Goal: Transaction & Acquisition: Purchase product/service

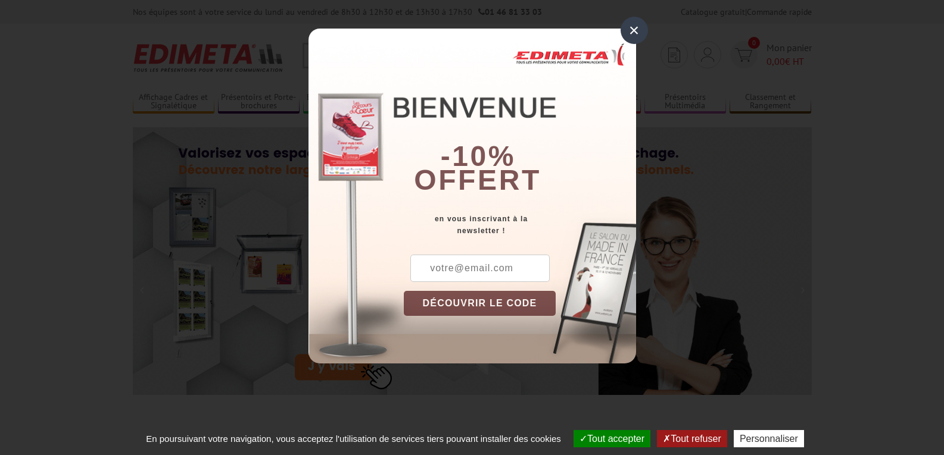
click at [635, 24] on div "×" at bounding box center [633, 30] width 27 height 27
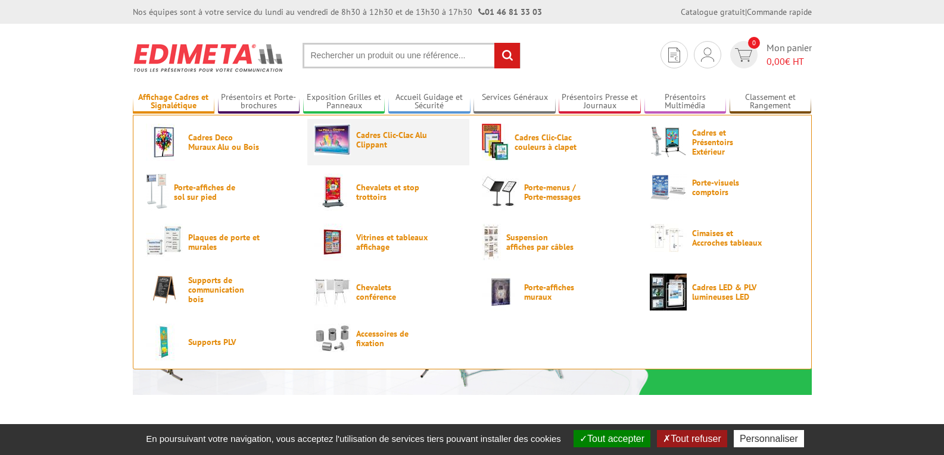
click at [389, 136] on span "Cadres Clic-Clac Alu Clippant" at bounding box center [391, 139] width 71 height 19
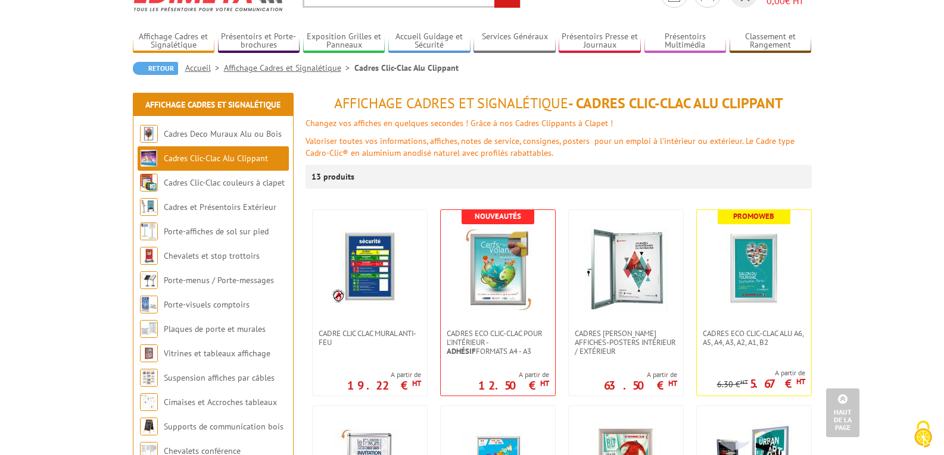
scroll to position [60, 0]
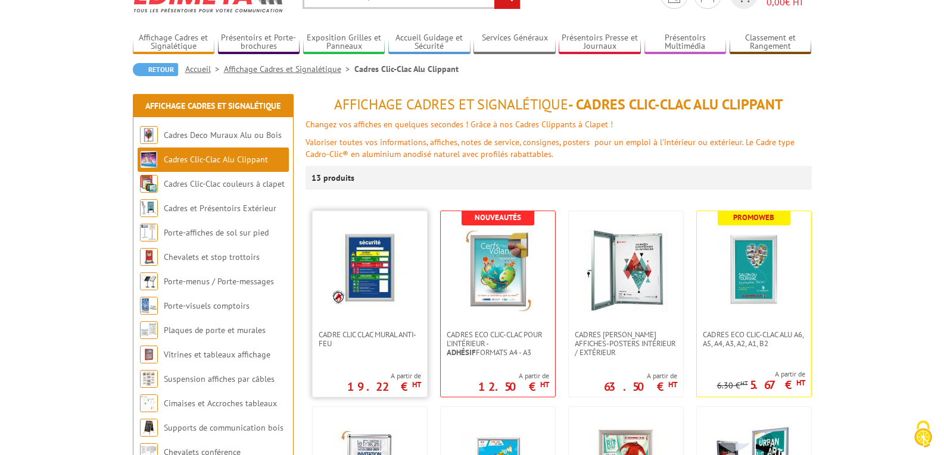
click at [346, 326] on link at bounding box center [370, 270] width 114 height 119
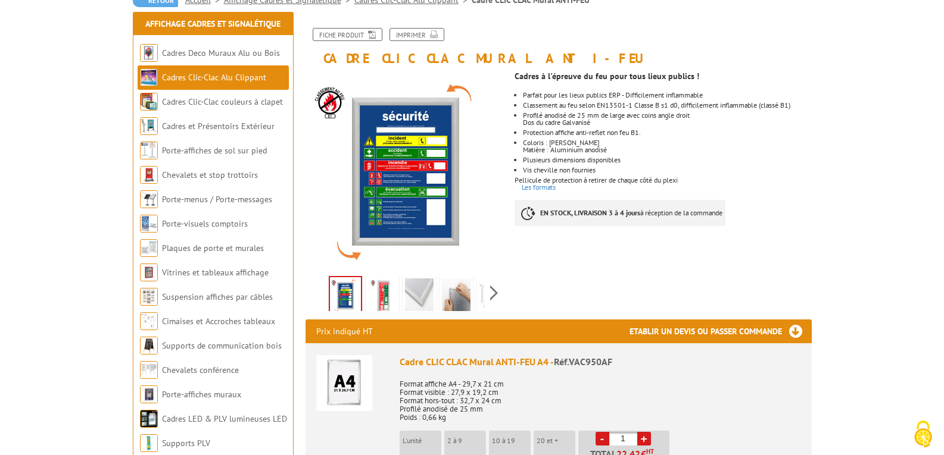
scroll to position [179, 0]
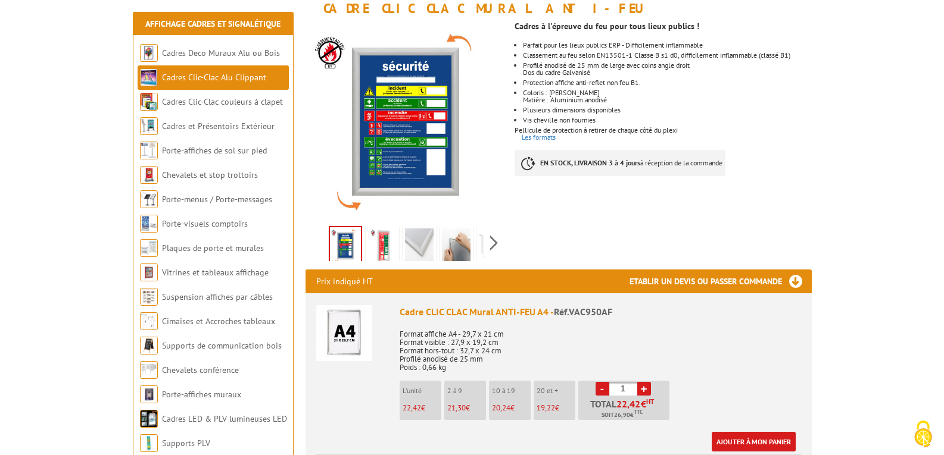
click at [385, 249] on img at bounding box center [382, 247] width 29 height 37
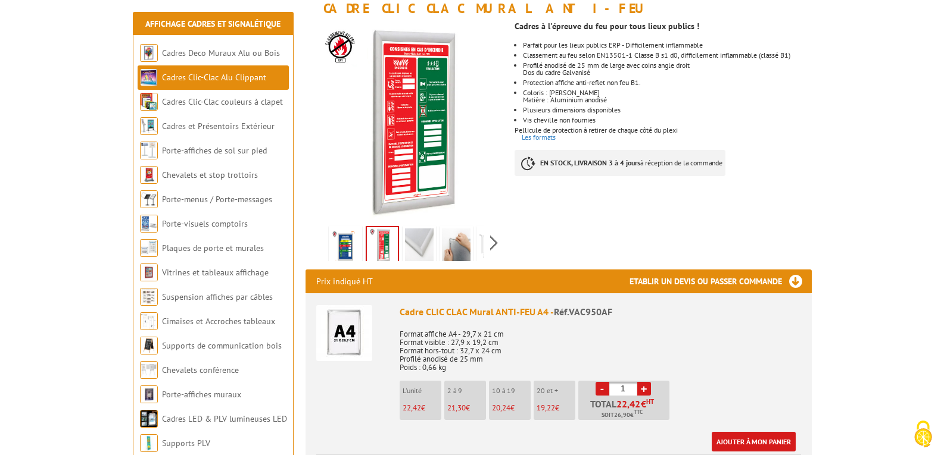
click at [409, 246] on img at bounding box center [419, 247] width 29 height 37
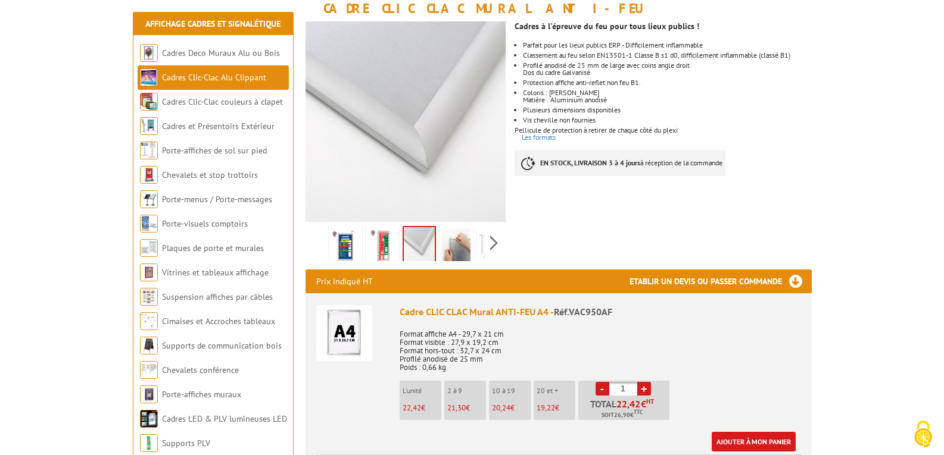
click at [460, 246] on img at bounding box center [456, 247] width 29 height 37
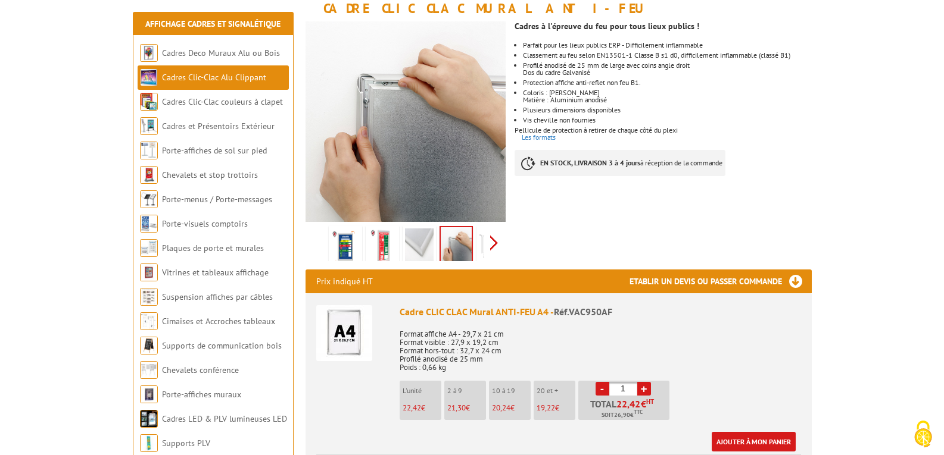
click at [492, 243] on div "Previous Next" at bounding box center [405, 243] width 201 height 42
click at [467, 247] on img at bounding box center [466, 247] width 29 height 37
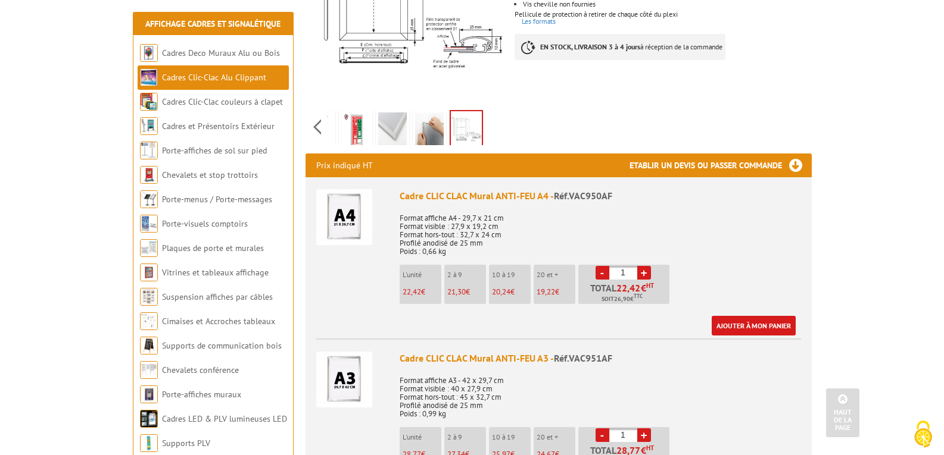
scroll to position [298, 0]
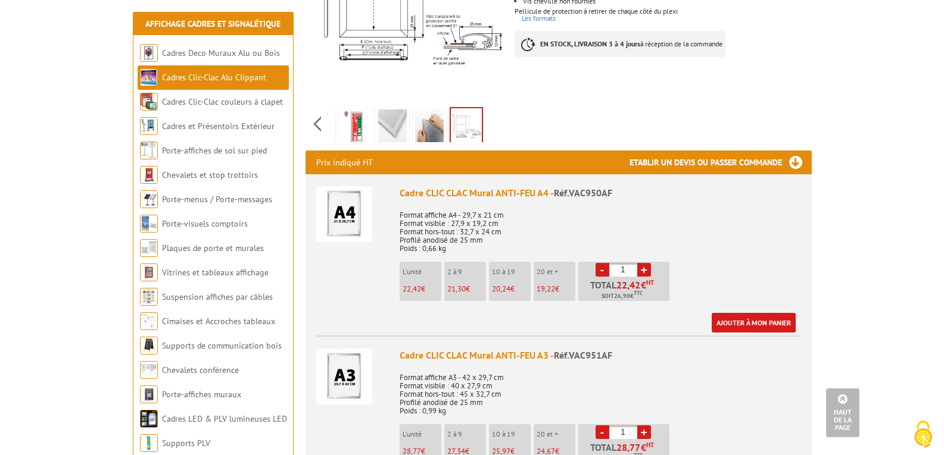
click at [430, 128] on img at bounding box center [429, 128] width 29 height 37
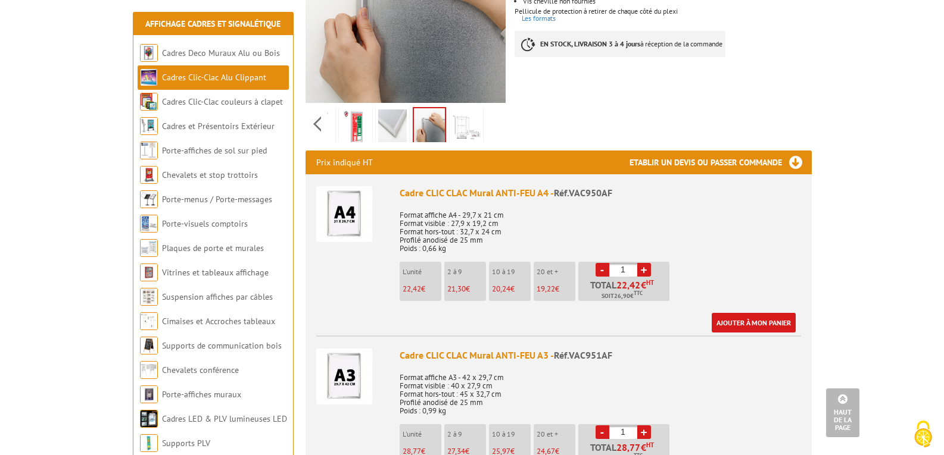
click at [348, 129] on img at bounding box center [355, 128] width 29 height 37
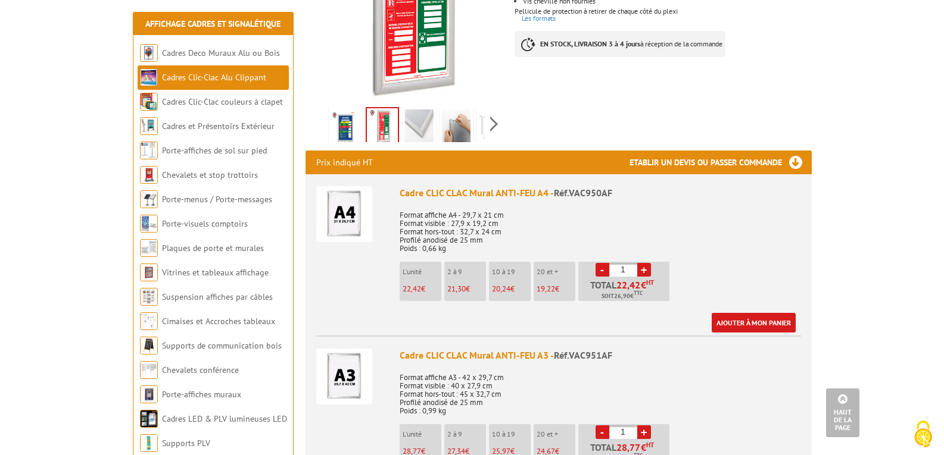
click at [313, 117] on div "Previous Next" at bounding box center [405, 124] width 201 height 42
click at [494, 121] on div "Previous Next" at bounding box center [405, 124] width 201 height 42
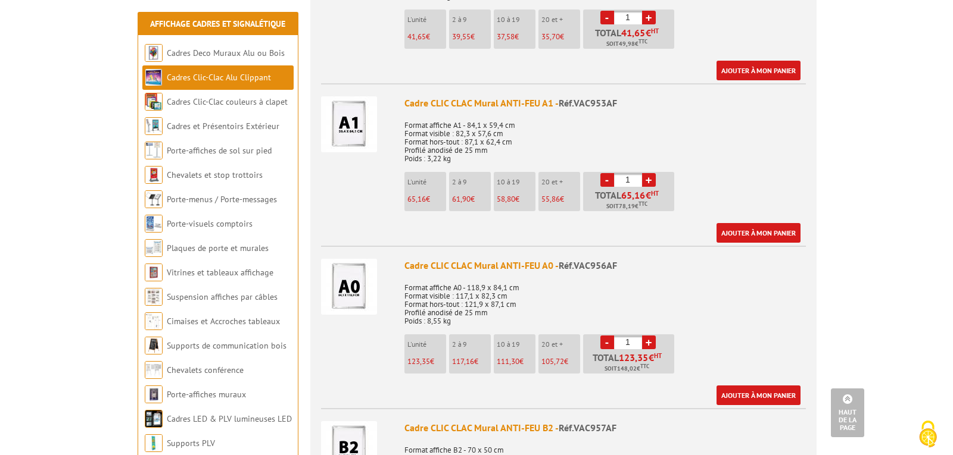
scroll to position [893, 0]
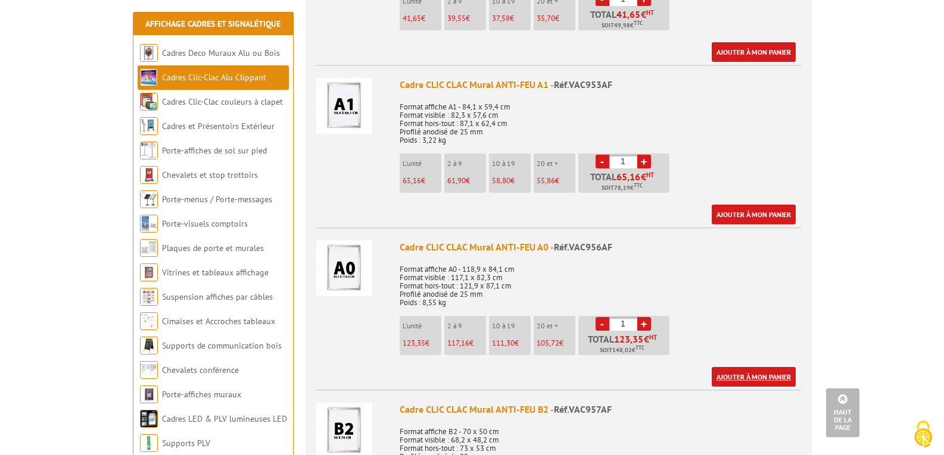
click at [751, 375] on link "Ajouter à mon panier" at bounding box center [753, 377] width 84 height 20
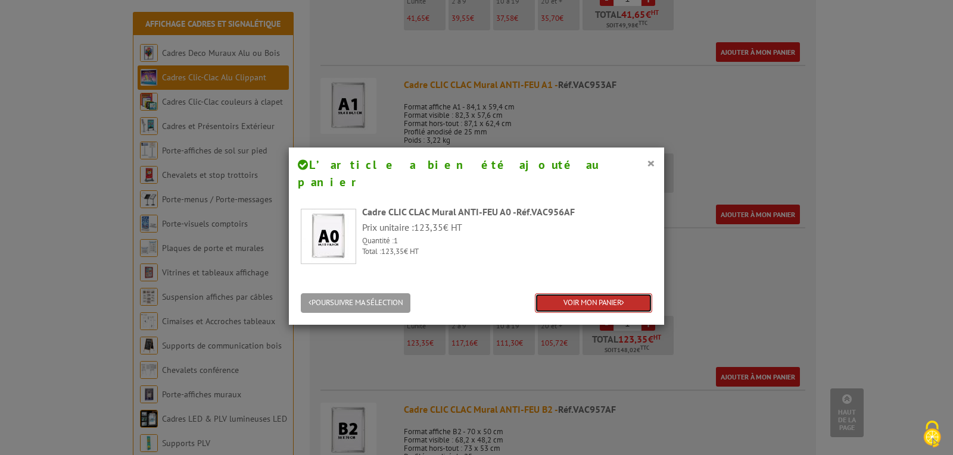
click at [601, 294] on link "VOIR MON PANIER" at bounding box center [593, 304] width 117 height 20
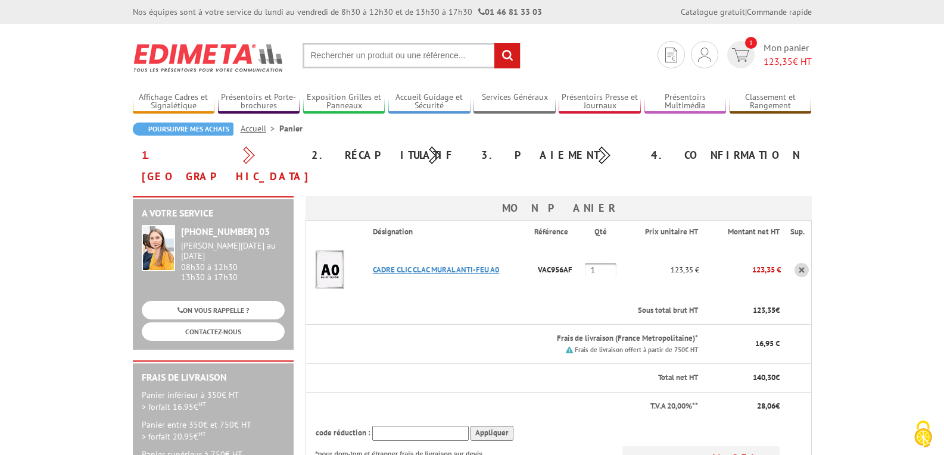
click at [406, 265] on link "CADRE CLIC CLAC MURAL ANTI-FEU A0" at bounding box center [436, 270] width 126 height 10
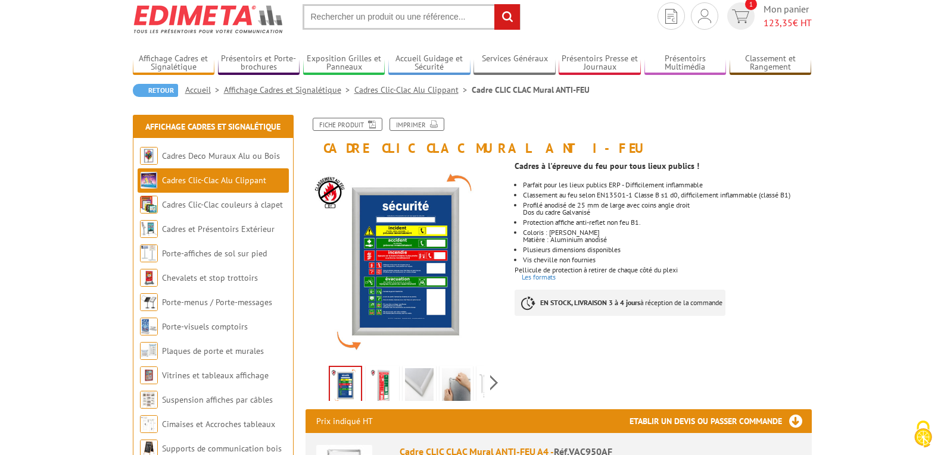
scroll to position [60, 0]
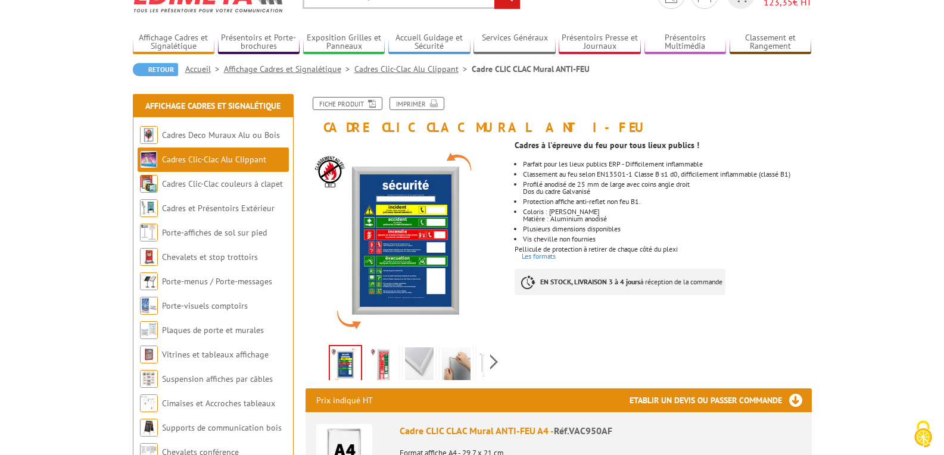
click at [458, 361] on img at bounding box center [456, 366] width 29 height 37
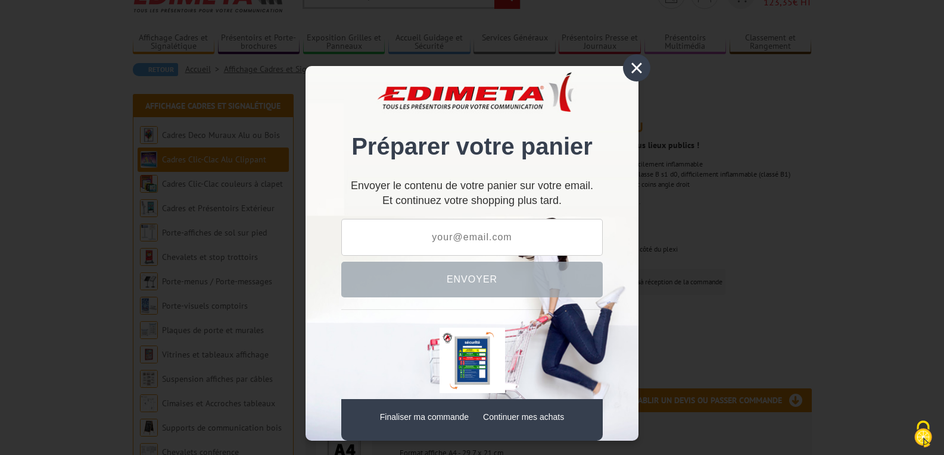
click at [629, 65] on div "×" at bounding box center [636, 67] width 27 height 27
